Goal: Check status: Check status

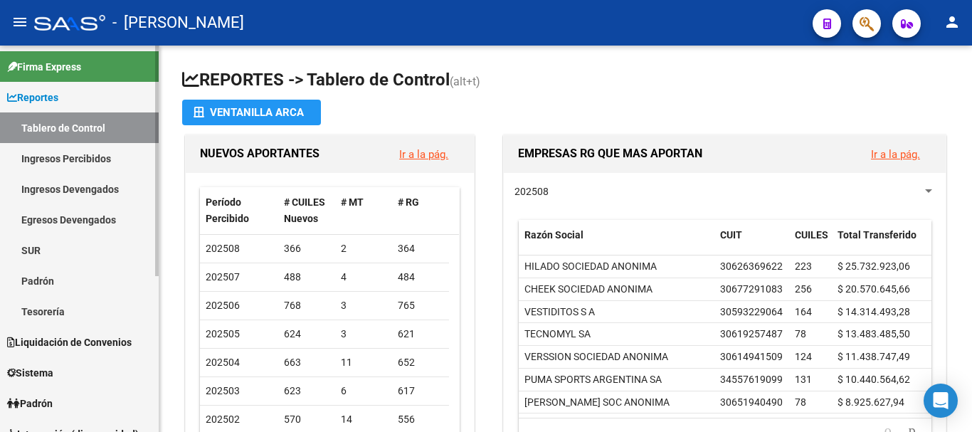
click at [38, 275] on link "Padrón" at bounding box center [79, 280] width 159 height 31
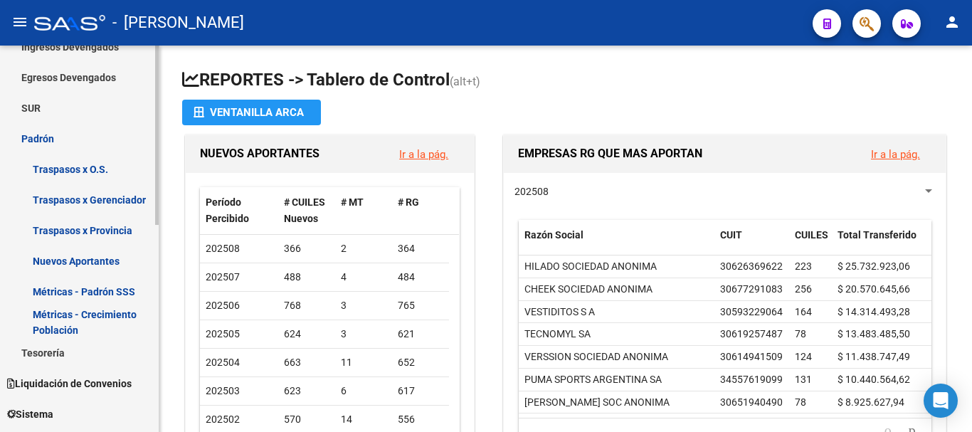
scroll to position [213, 0]
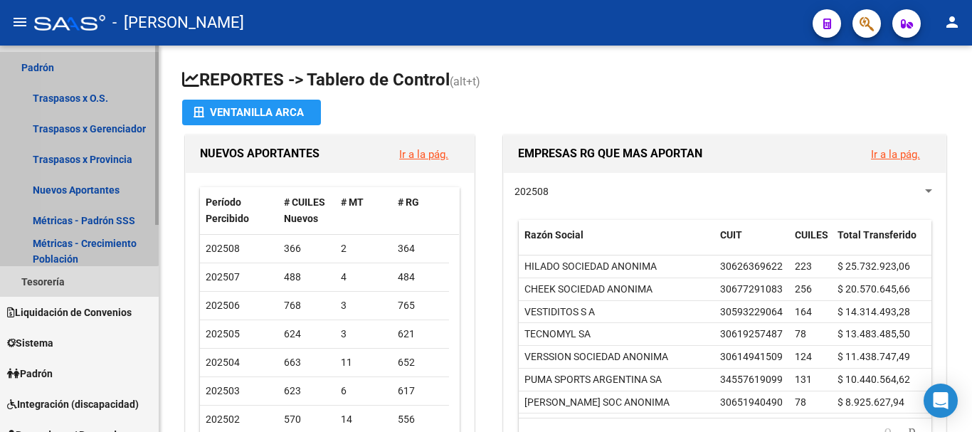
click at [77, 65] on link "Padrón" at bounding box center [79, 67] width 159 height 31
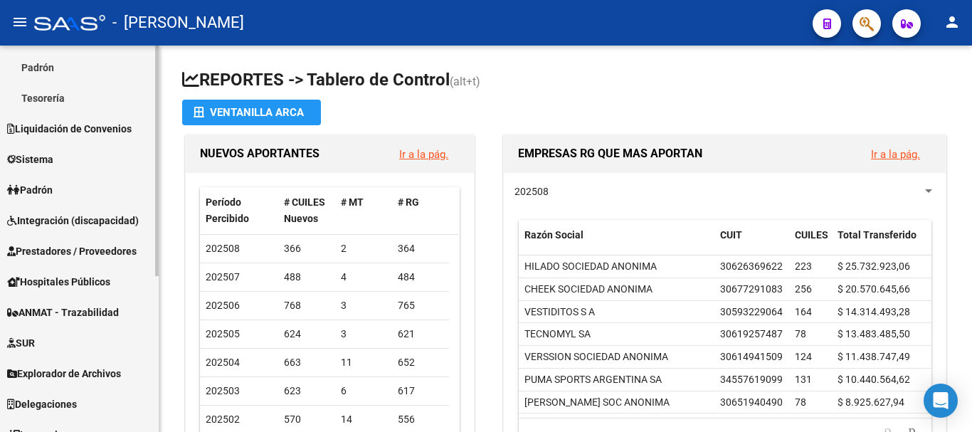
scroll to position [142, 0]
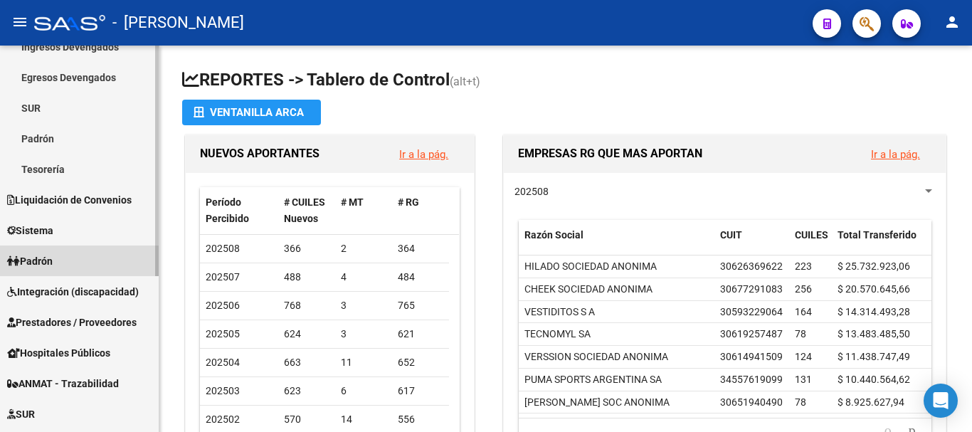
click at [42, 267] on span "Padrón" at bounding box center [30, 261] width 46 height 16
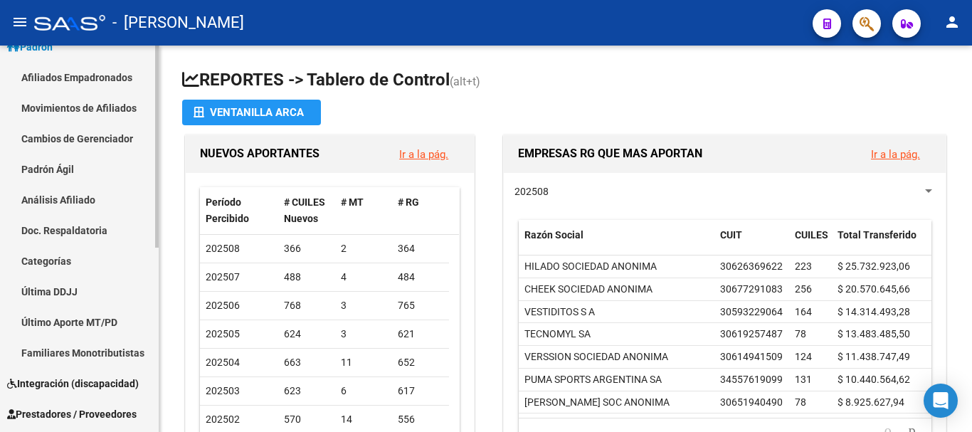
click at [75, 166] on link "Padrón Ágil" at bounding box center [79, 169] width 159 height 31
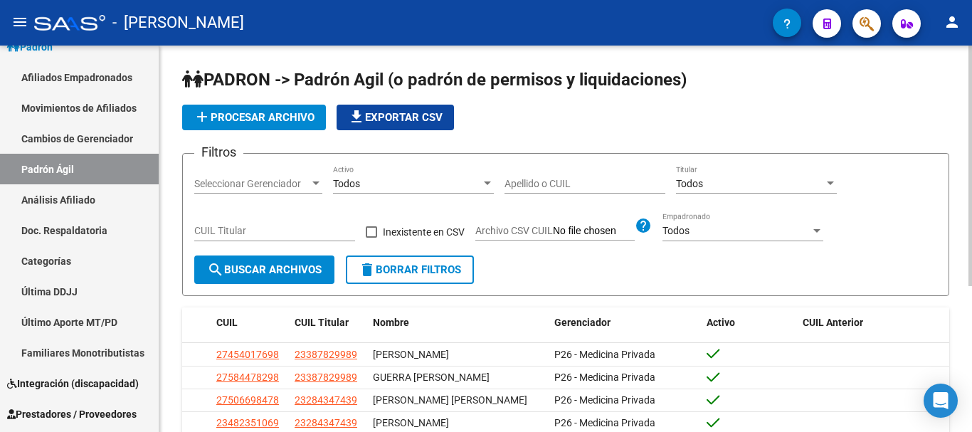
click at [252, 231] on input "CUIL Titular" at bounding box center [274, 231] width 161 height 12
paste input "20-33864100-2"
type input "20-33864100-2"
click at [262, 260] on button "search Buscar Archivos" at bounding box center [264, 269] width 140 height 28
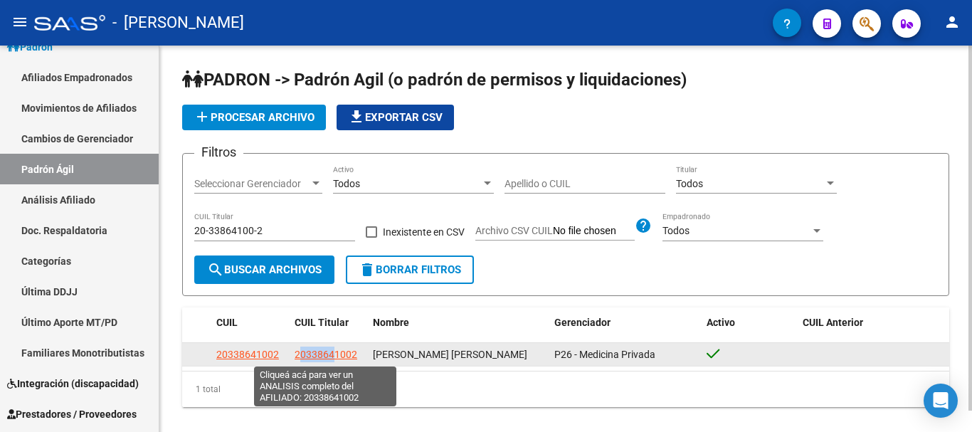
drag, startPoint x: 297, startPoint y: 357, endPoint x: 335, endPoint y: 357, distance: 37.7
click at [335, 357] on span "20338641002" at bounding box center [325, 354] width 63 height 11
copy span "033864"
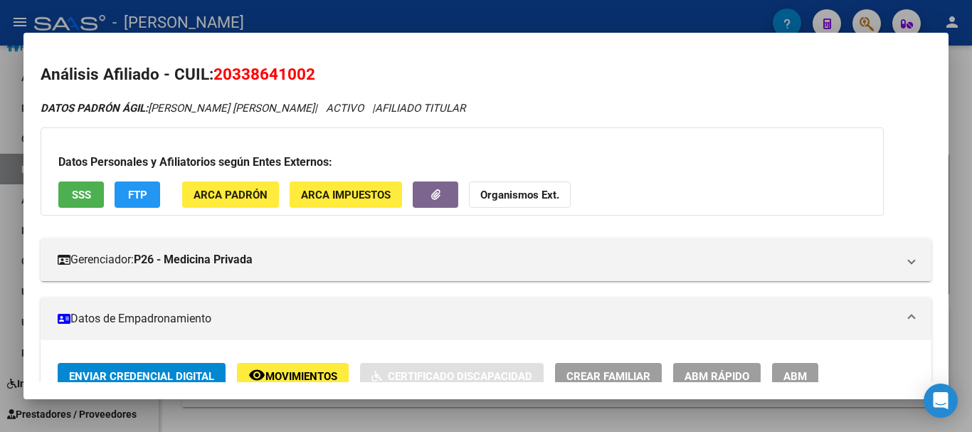
click at [957, 164] on div at bounding box center [486, 216] width 972 height 432
